Goal: Task Accomplishment & Management: Manage account settings

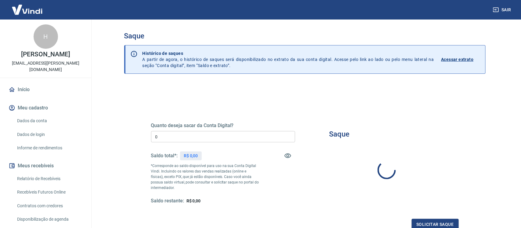
type input "R$ 0,00"
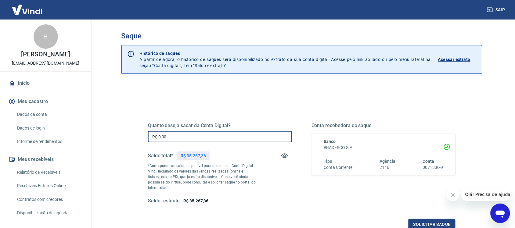
drag, startPoint x: 173, startPoint y: 138, endPoint x: 127, endPoint y: 146, distance: 46.7
click at [127, 146] on div "Quanto deseja sacar da Conta Digital? R$ 0,00 ​ Saldo total*: R$ 35.267,36 *Cor…" at bounding box center [301, 193] width 361 height 218
drag, startPoint x: 180, startPoint y: 138, endPoint x: 157, endPoint y: 145, distance: 24.0
click at [157, 145] on div "Quanto deseja sacar da Conta Digital? R$ 576,83 ​ Saldo total*: R$ 35.267,36 *C…" at bounding box center [220, 164] width 144 height 82
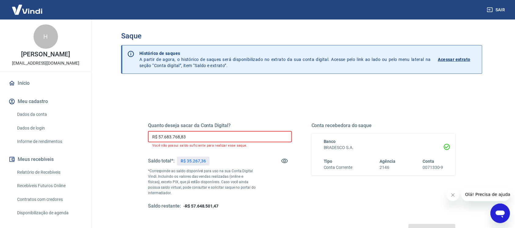
drag, startPoint x: 191, startPoint y: 137, endPoint x: 145, endPoint y: 141, distance: 46.5
click at [145, 141] on div "Quanto deseja sacar da Conta Digital? R$ 57.683.768,83 ​ Você não possui saldo …" at bounding box center [302, 169] width 322 height 147
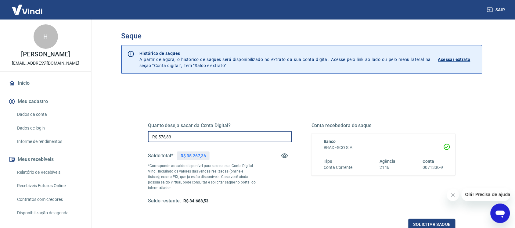
drag, startPoint x: 165, startPoint y: 139, endPoint x: 150, endPoint y: 142, distance: 14.6
click at [150, 142] on input "R$ 578,83" at bounding box center [220, 136] width 144 height 11
type input "R$ 5.768,83"
click at [430, 225] on button "Solicitar saque" at bounding box center [431, 224] width 47 height 11
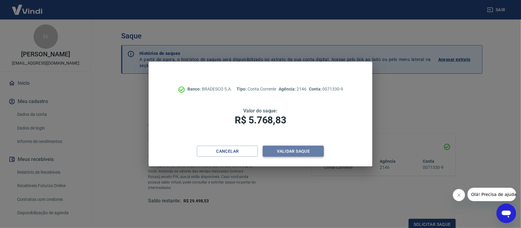
click at [298, 152] on button "Validar saque" at bounding box center [293, 151] width 61 height 11
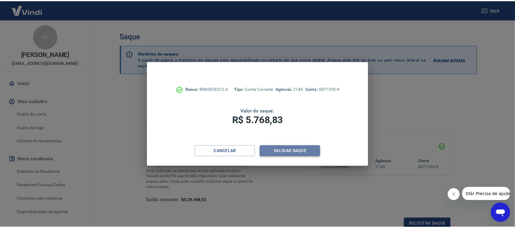
scroll to position [2, 0]
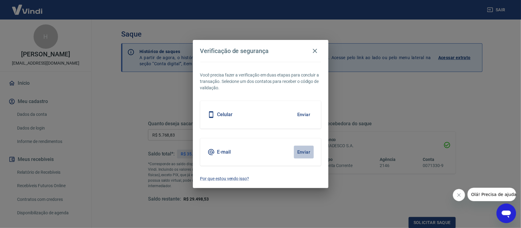
click at [300, 151] on button "Enviar" at bounding box center [304, 152] width 20 height 13
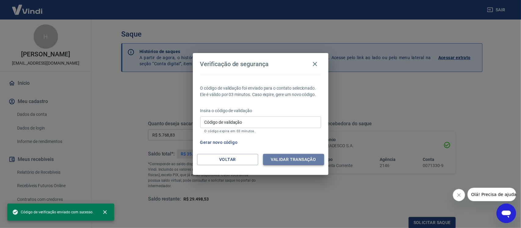
click at [276, 159] on button "Validar transação" at bounding box center [293, 159] width 61 height 11
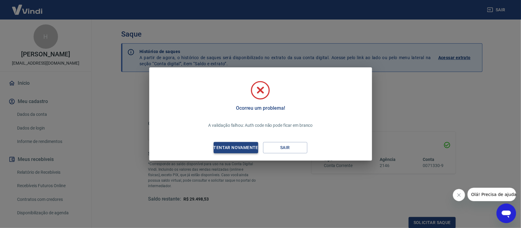
click at [242, 149] on div "Tentar novamente" at bounding box center [235, 148] width 59 height 8
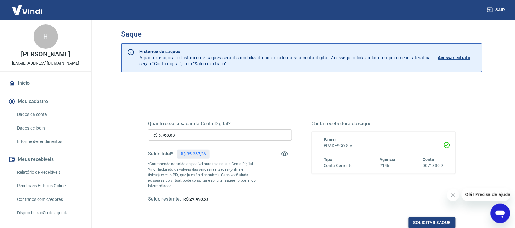
click at [430, 223] on button "Solicitar saque" at bounding box center [431, 222] width 47 height 11
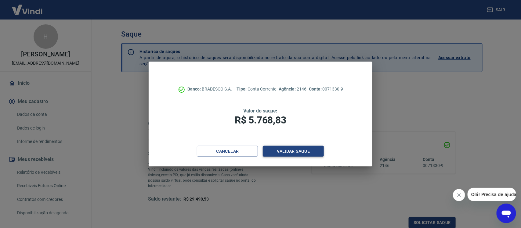
click at [275, 149] on button "Validar saque" at bounding box center [293, 151] width 61 height 11
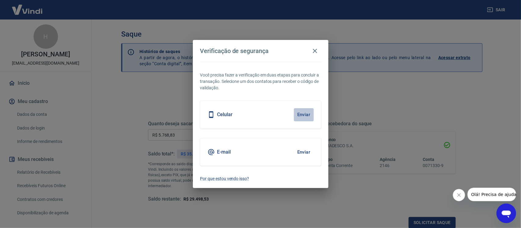
click at [305, 112] on button "Enviar" at bounding box center [304, 114] width 20 height 13
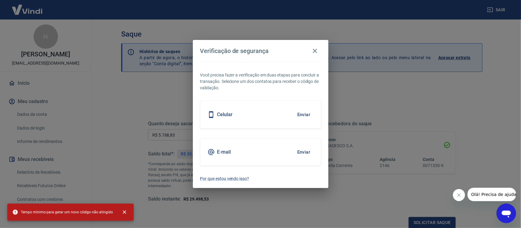
click at [457, 195] on icon "Fechar mensagem da empresa" at bounding box center [458, 194] width 5 height 5
click at [313, 51] on icon "button" at bounding box center [314, 50] width 7 height 7
